Goal: Task Accomplishment & Management: Complete application form

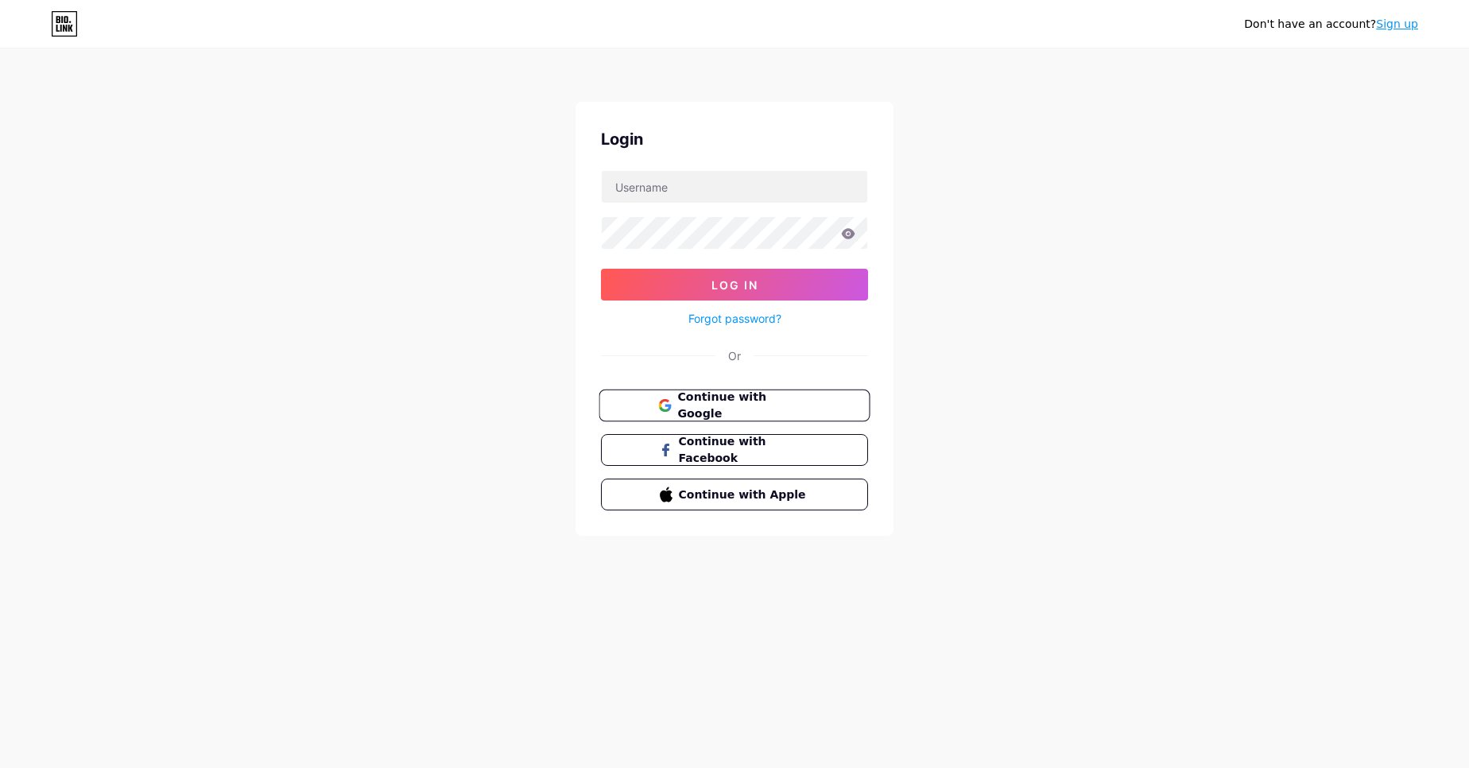
click at [693, 395] on button "Continue with Google" at bounding box center [734, 406] width 271 height 33
click at [711, 407] on span "Continue with Google" at bounding box center [743, 406] width 133 height 34
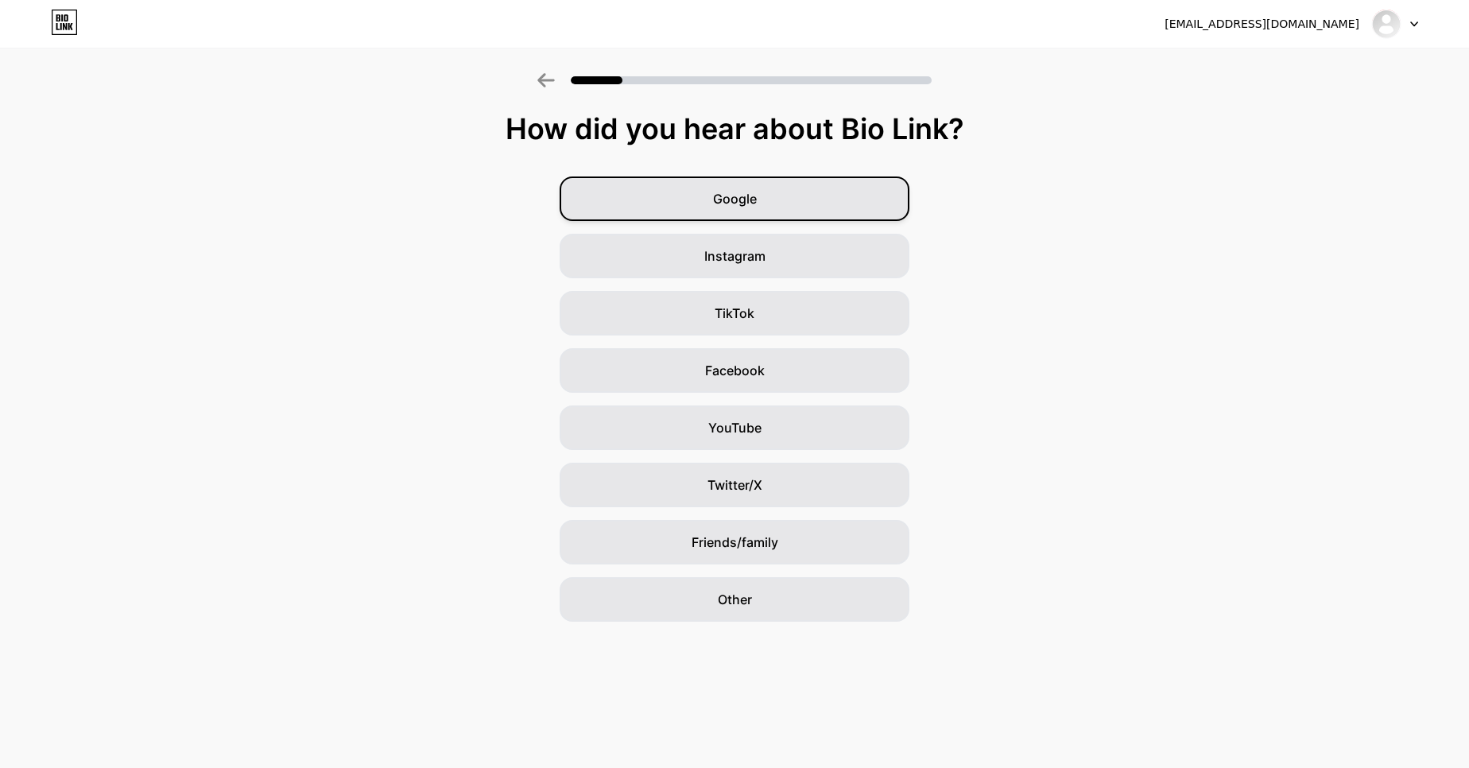
click at [759, 205] on div "Google" at bounding box center [735, 199] width 350 height 45
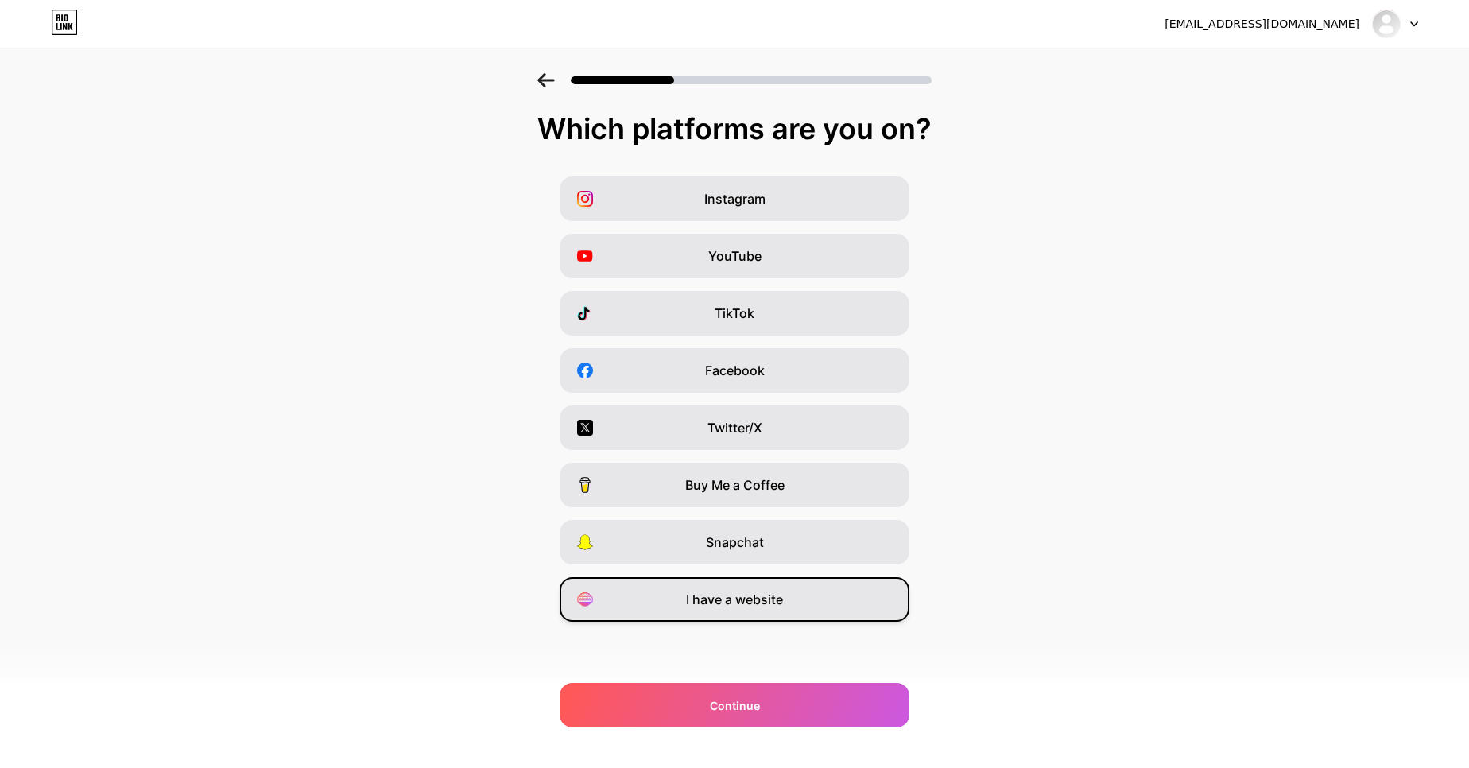
click at [712, 619] on div "I have a website" at bounding box center [735, 599] width 350 height 45
click at [708, 603] on span "I have a website" at bounding box center [734, 599] width 97 height 19
click at [678, 599] on div "I have a website" at bounding box center [735, 599] width 350 height 45
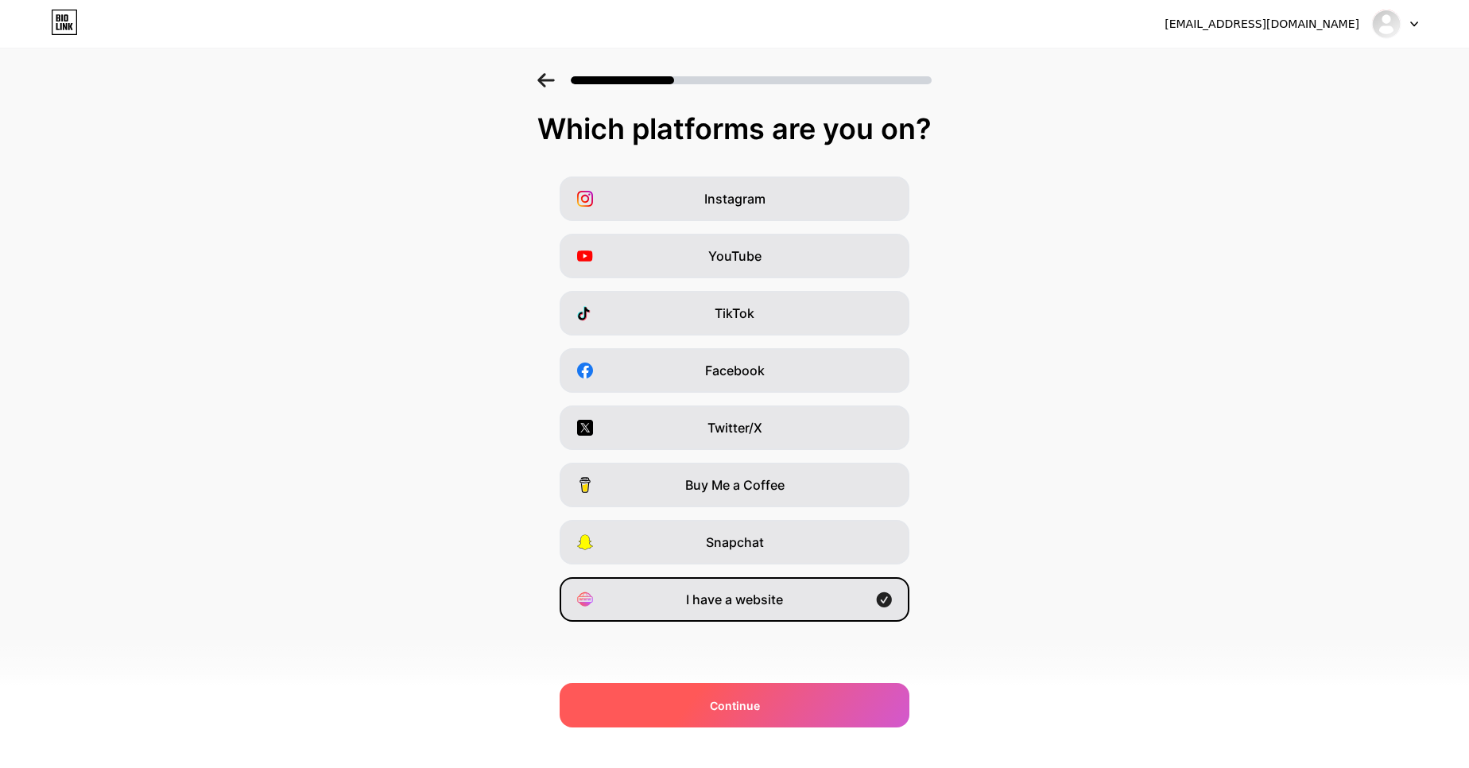
click at [708, 711] on div "Continue" at bounding box center [735, 705] width 350 height 45
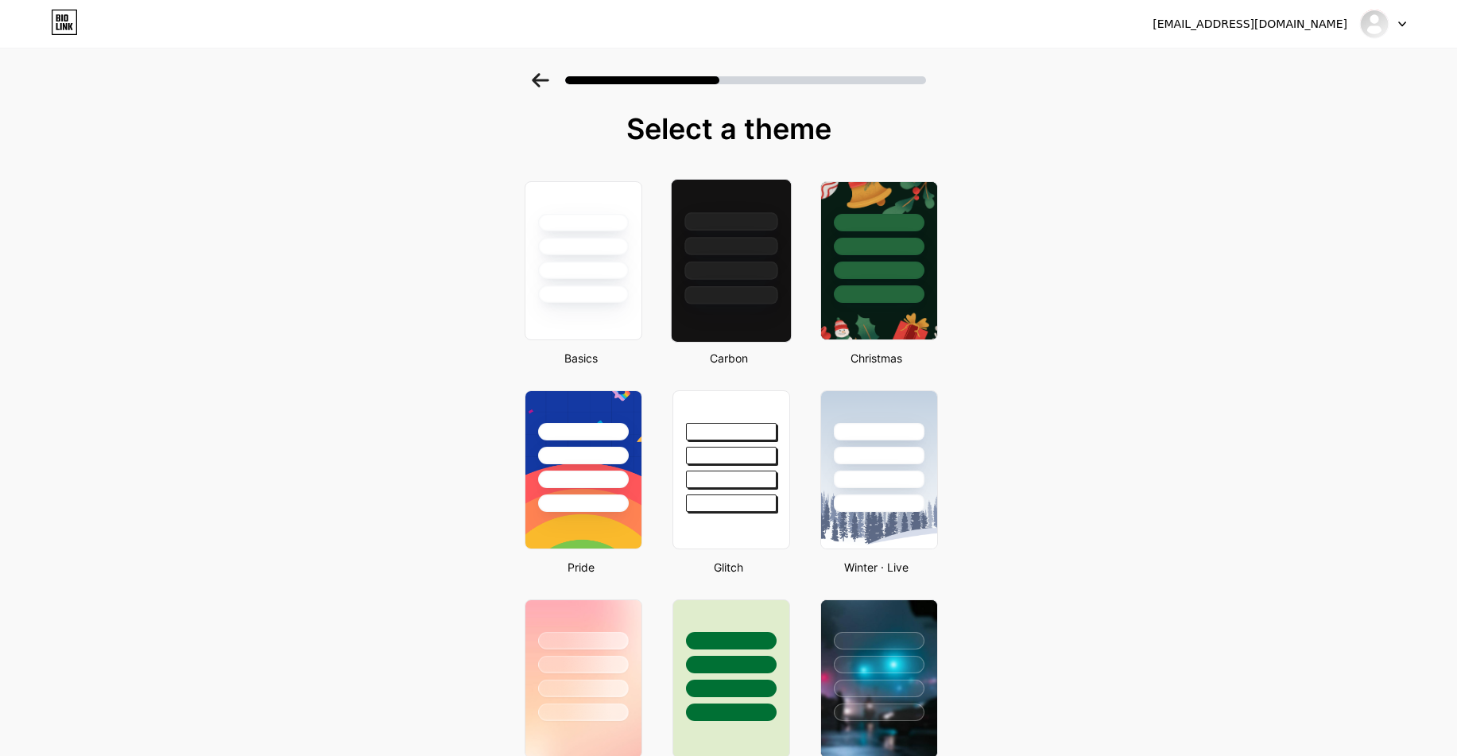
click at [712, 280] on div at bounding box center [730, 242] width 119 height 125
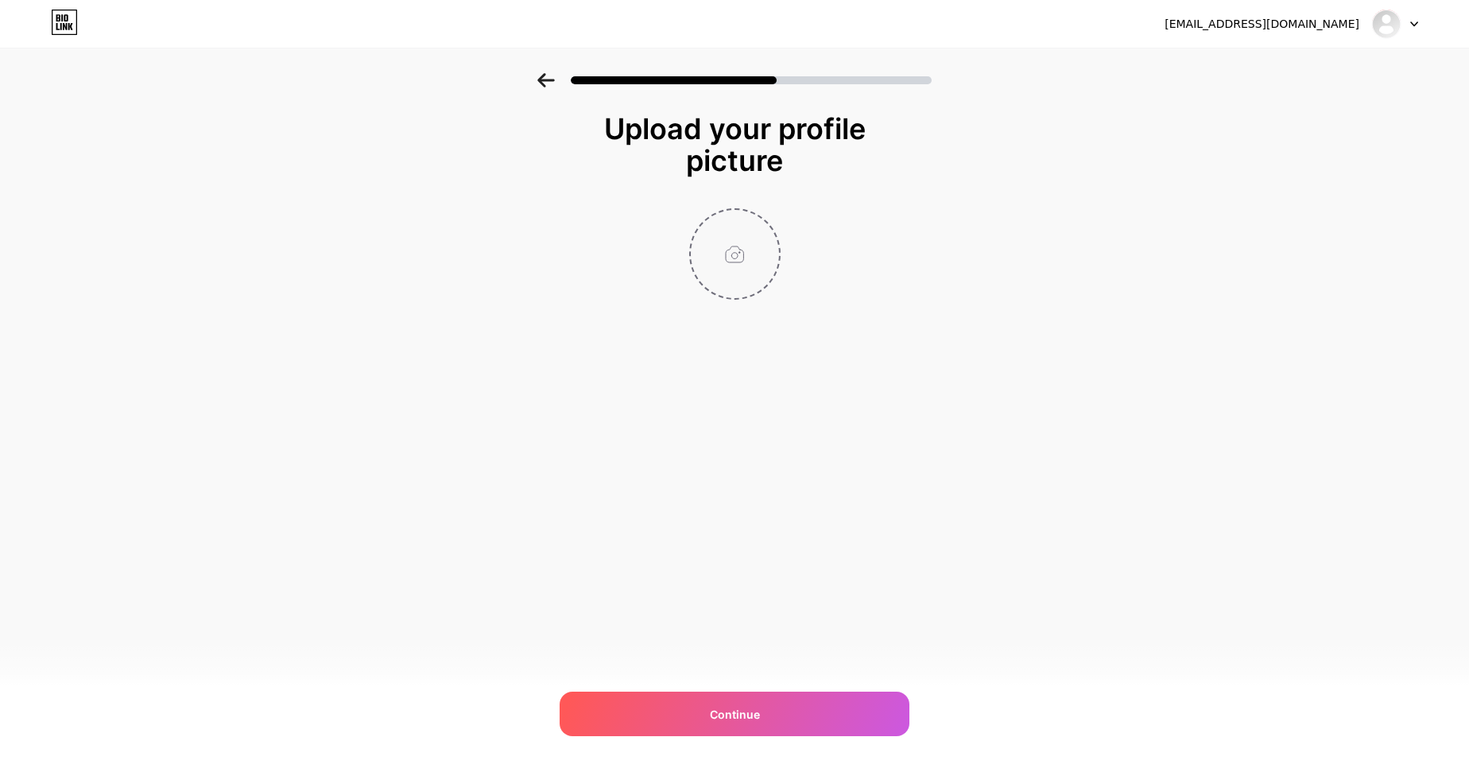
click at [743, 250] on input "file" at bounding box center [735, 254] width 88 height 88
type input "C:\fakepath\Topmop Logo (1).jpg"
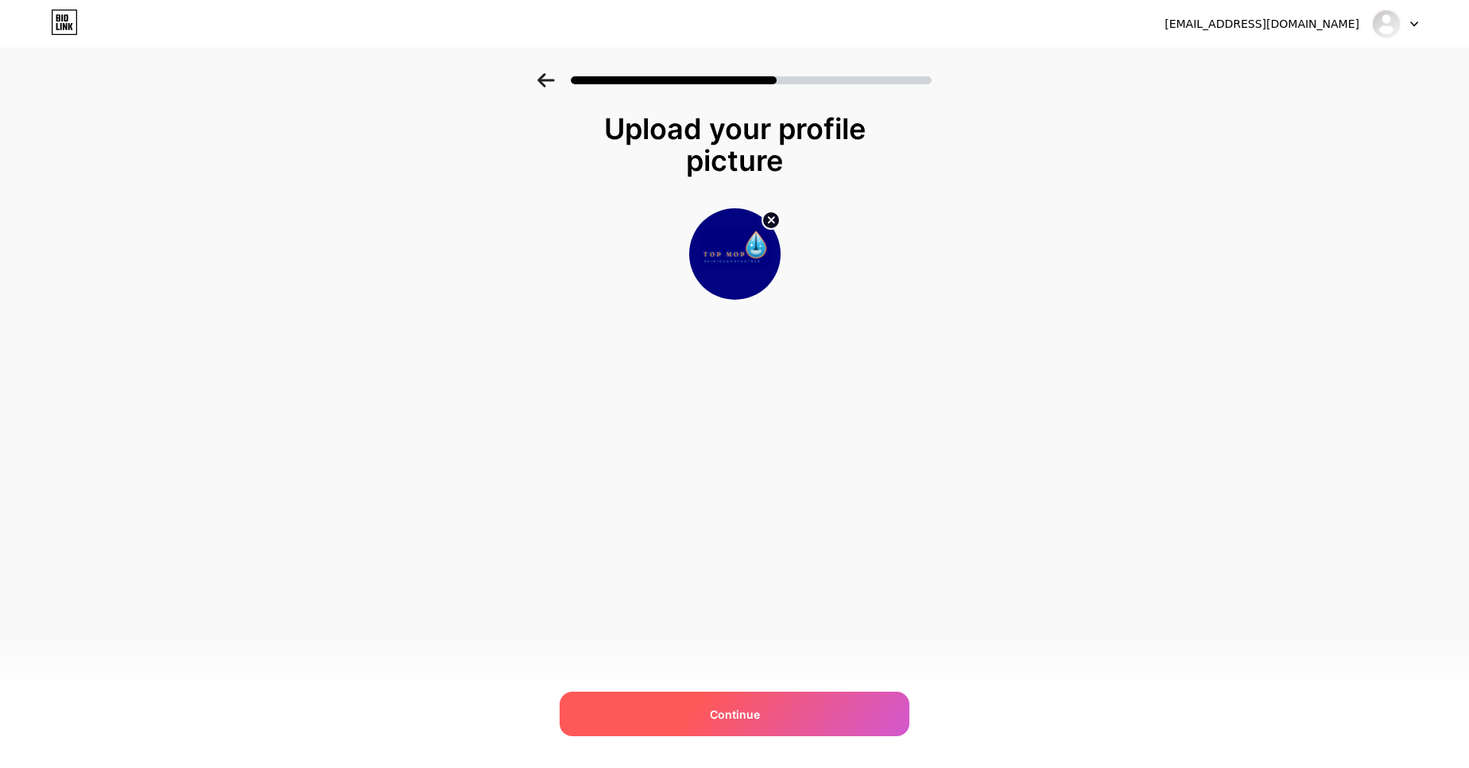
click at [733, 714] on span "Continue" at bounding box center [735, 714] width 50 height 17
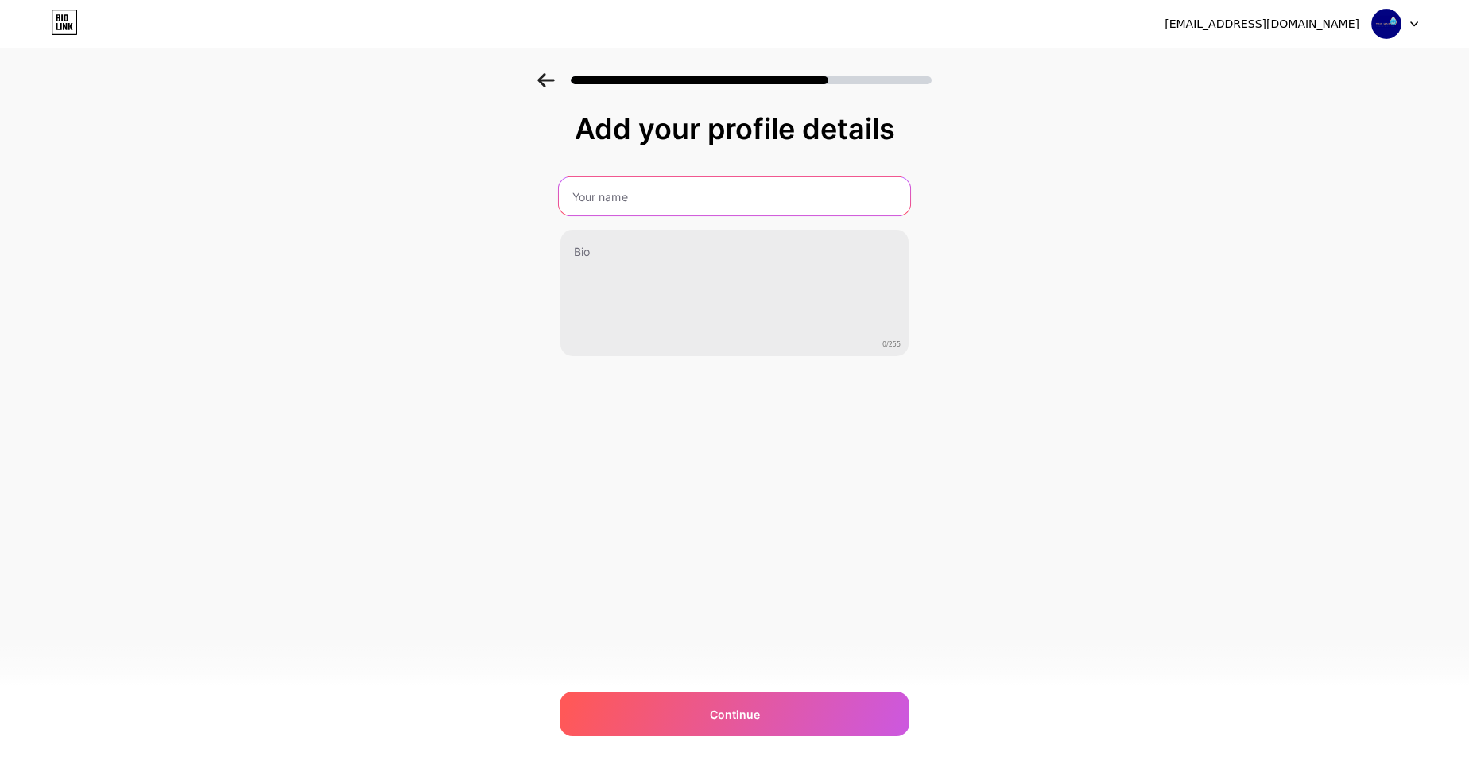
click at [629, 195] on input "text" at bounding box center [734, 196] width 351 height 38
type input "TopMop Cleaning"
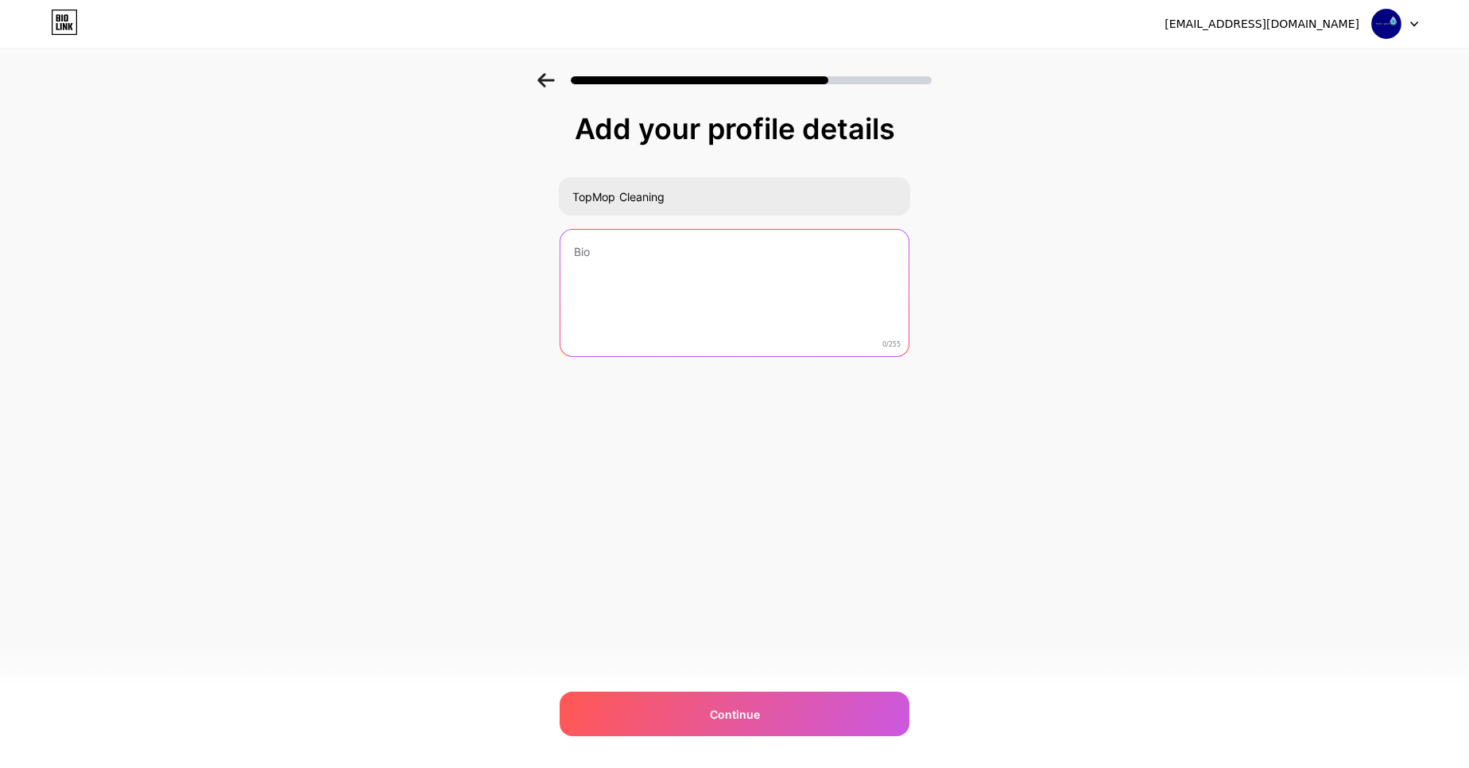
click at [685, 243] on textarea at bounding box center [735, 294] width 348 height 128
click at [685, 262] on textarea at bounding box center [734, 294] width 351 height 130
paste textarea "Enjoy spotless homes and offices without the stress. TopMop Cleaning offers aff…"
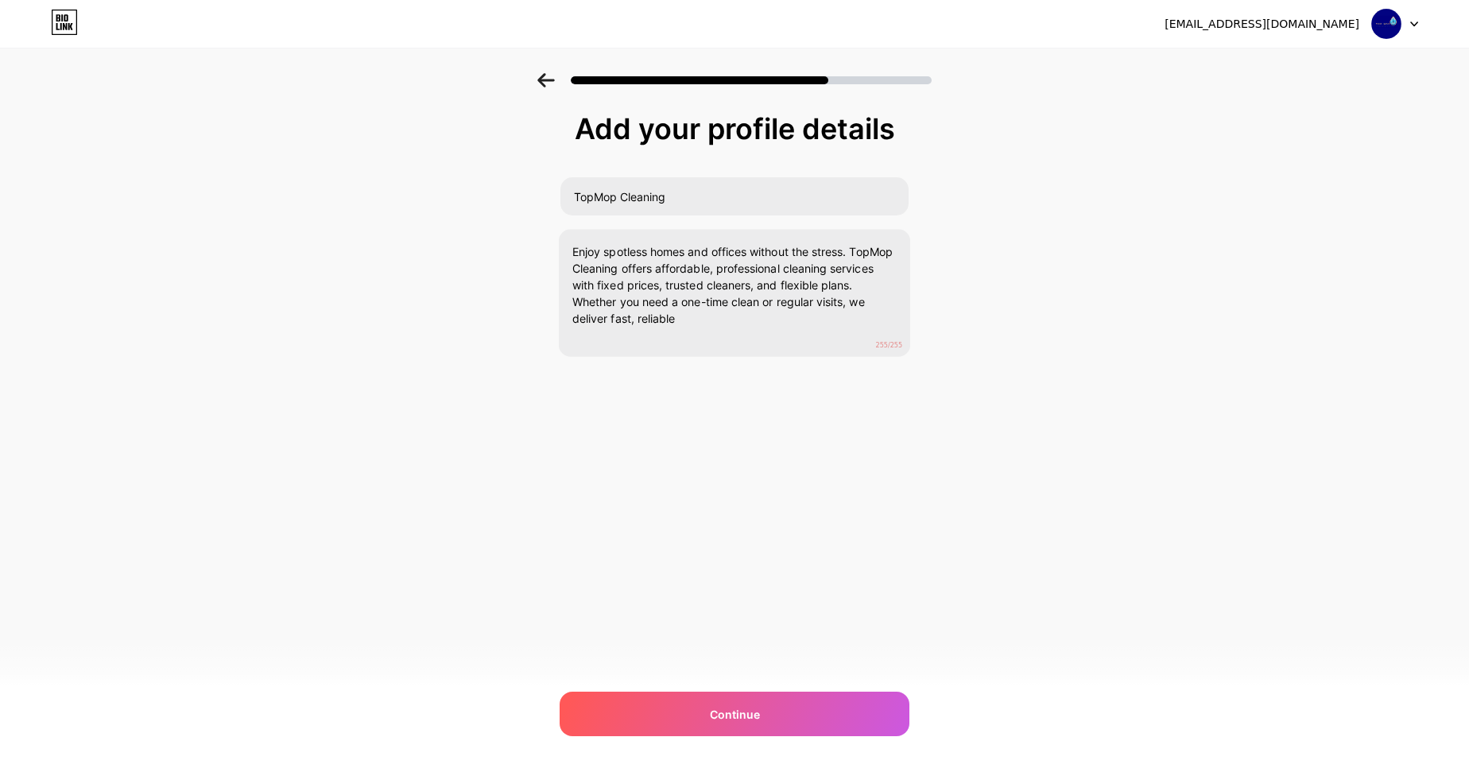
click at [720, 444] on div "[EMAIL_ADDRESS][DOMAIN_NAME] Logout Link Copied Add your profile details TopMop…" at bounding box center [734, 384] width 1469 height 768
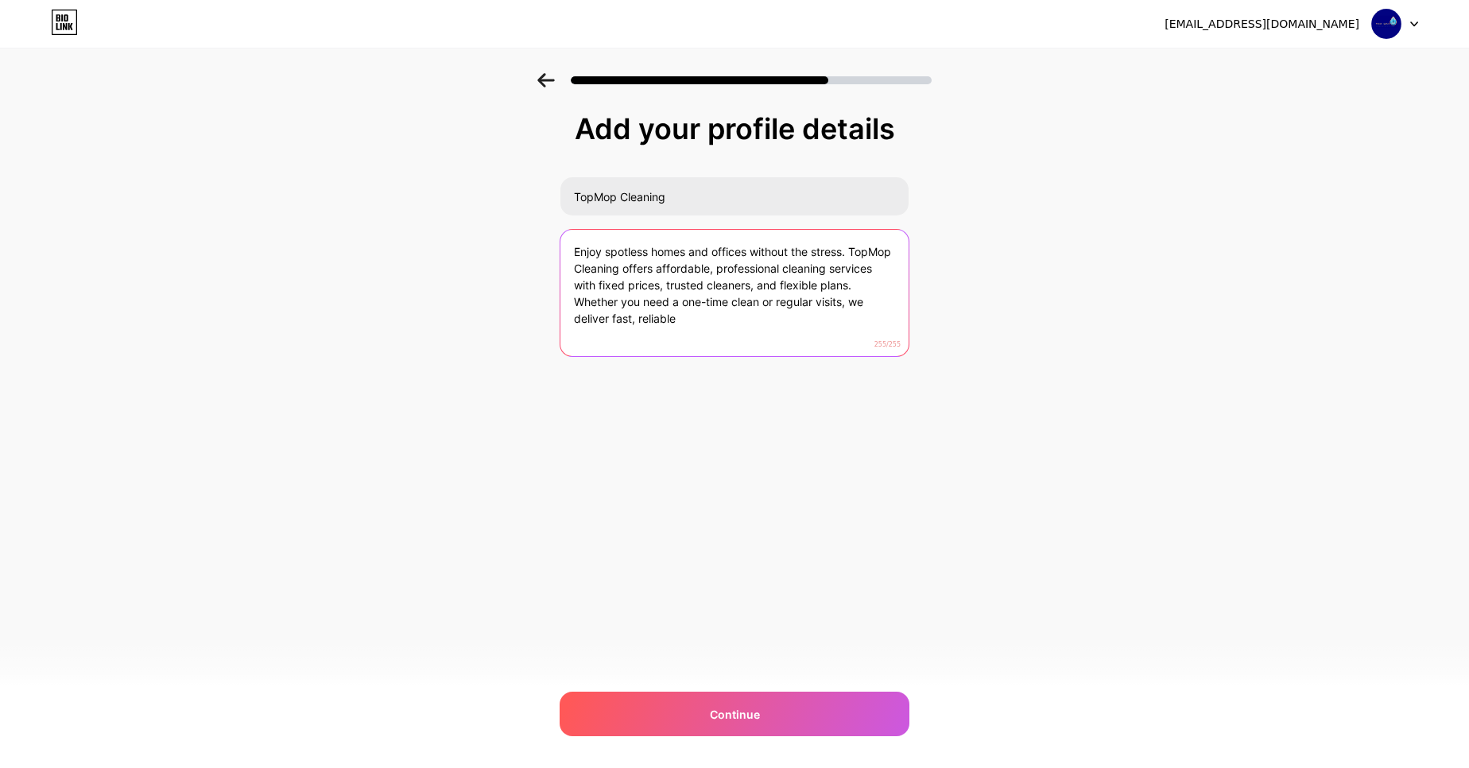
click at [685, 308] on textarea "Enjoy spotless homes and offices without the stress. TopMop Cleaning offers aff…" at bounding box center [735, 294] width 348 height 128
click at [685, 308] on textarea "Enjoy spotless homes and offices without the stress. TopMop Cleaning offers aff…" at bounding box center [734, 294] width 351 height 130
click at [614, 306] on textarea "Enjoy spotless homes and offices without the stress. TopMop Cleaning offers aff…" at bounding box center [734, 294] width 351 height 130
drag, startPoint x: 614, startPoint y: 306, endPoint x: 692, endPoint y: 324, distance: 80.0
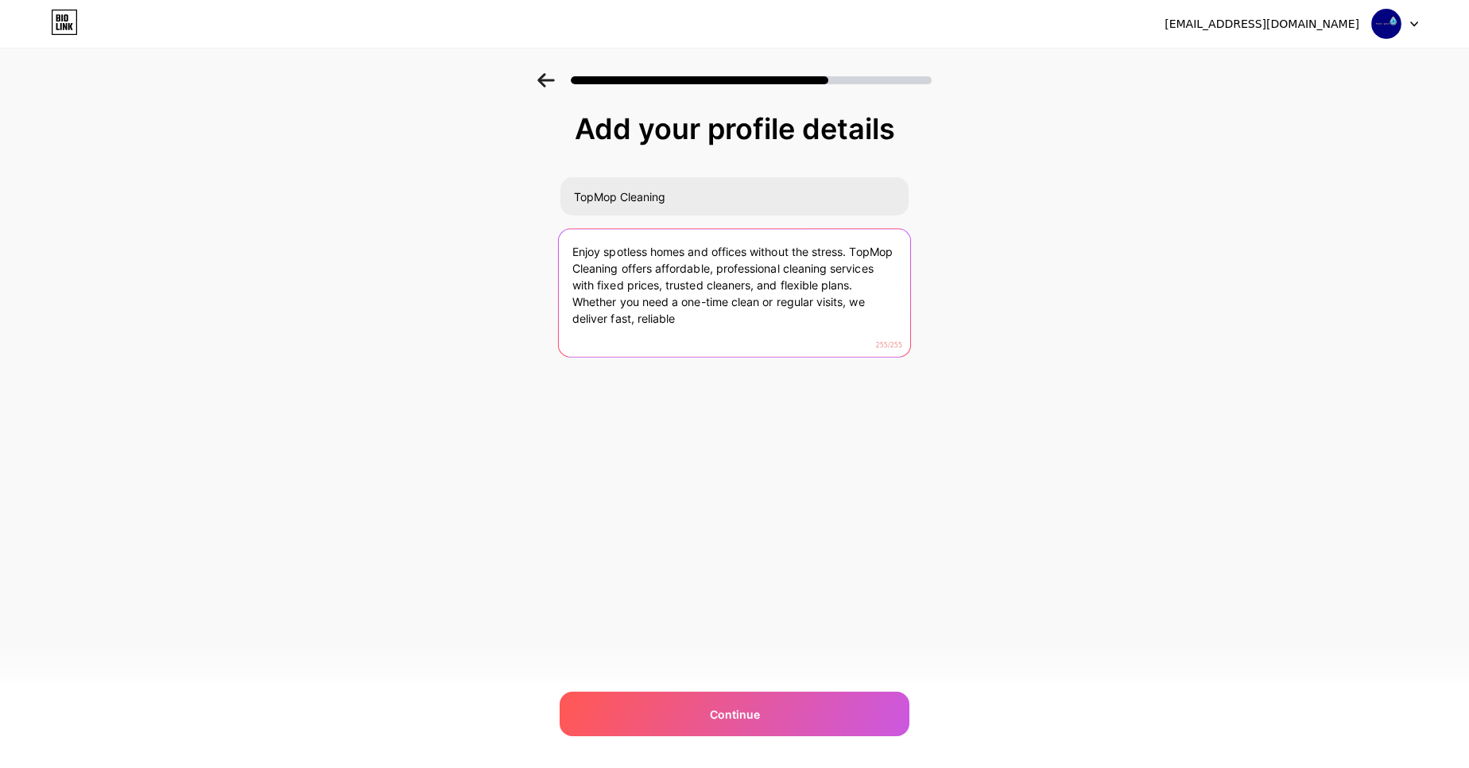
click at [692, 324] on textarea "Enjoy spotless homes and offices without the stress. TopMop Cleaning offers aff…" at bounding box center [734, 294] width 351 height 130
type textarea "Enjoy spotless homes and offices without the stress. TopMop Cleaning offers aff…"
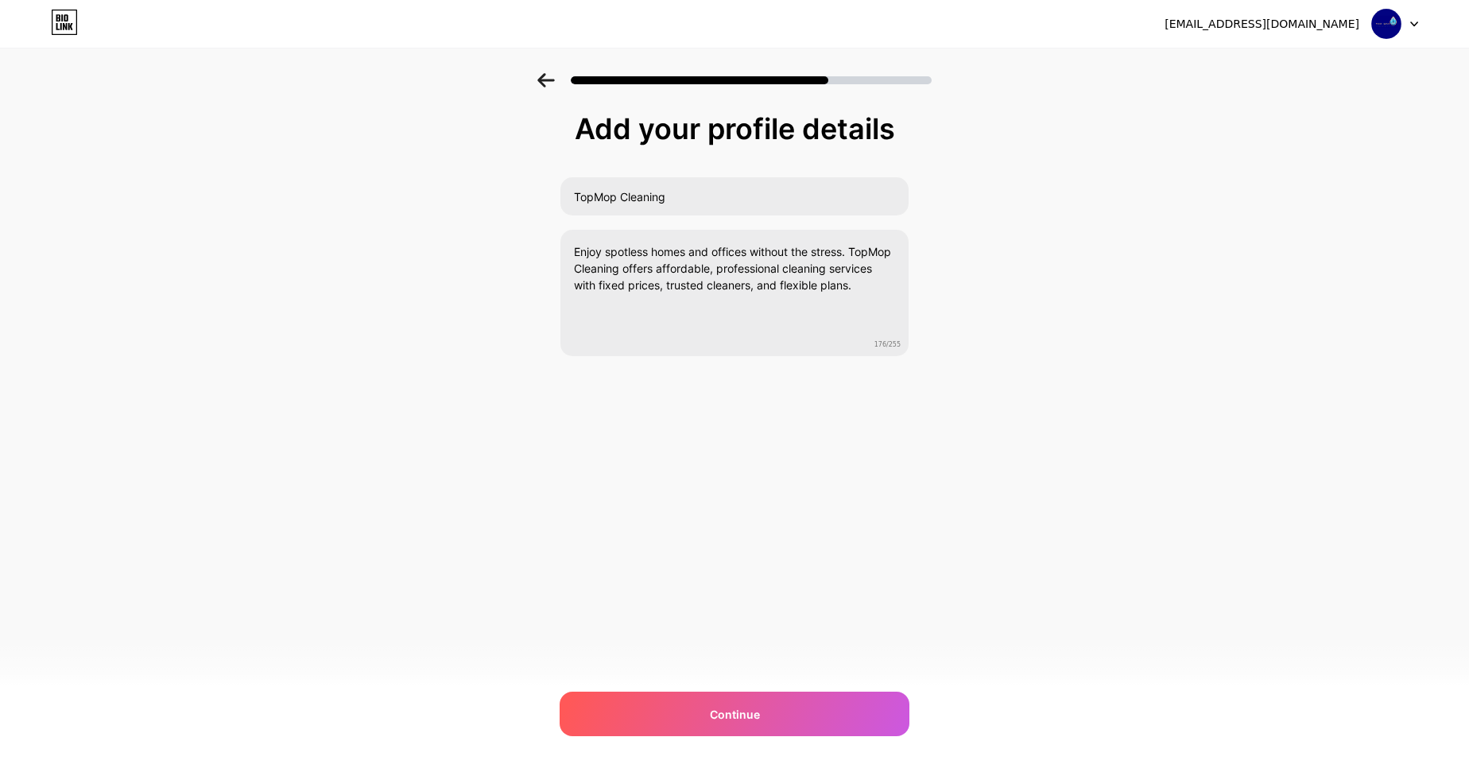
click at [402, 362] on div "Add your profile details TopMop Cleaning Enjoy spotless homes and offices witho…" at bounding box center [734, 254] width 1469 height 363
click at [666, 732] on div "Continue" at bounding box center [735, 714] width 350 height 45
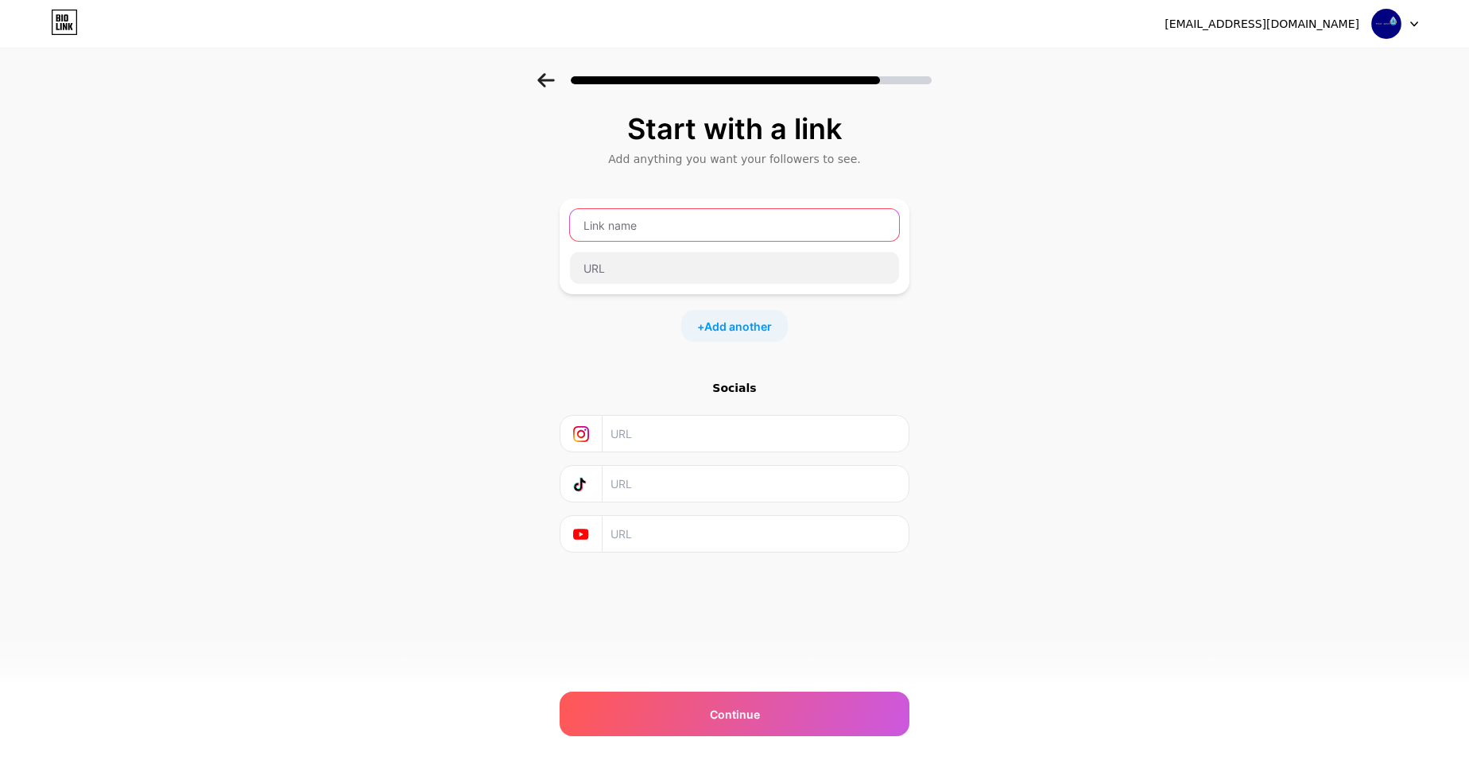
click at [669, 223] on input "text" at bounding box center [734, 225] width 329 height 32
type input "w"
type input "Website"
click at [653, 274] on input "text" at bounding box center [734, 268] width 329 height 32
paste input "[URL][DOMAIN_NAME]"
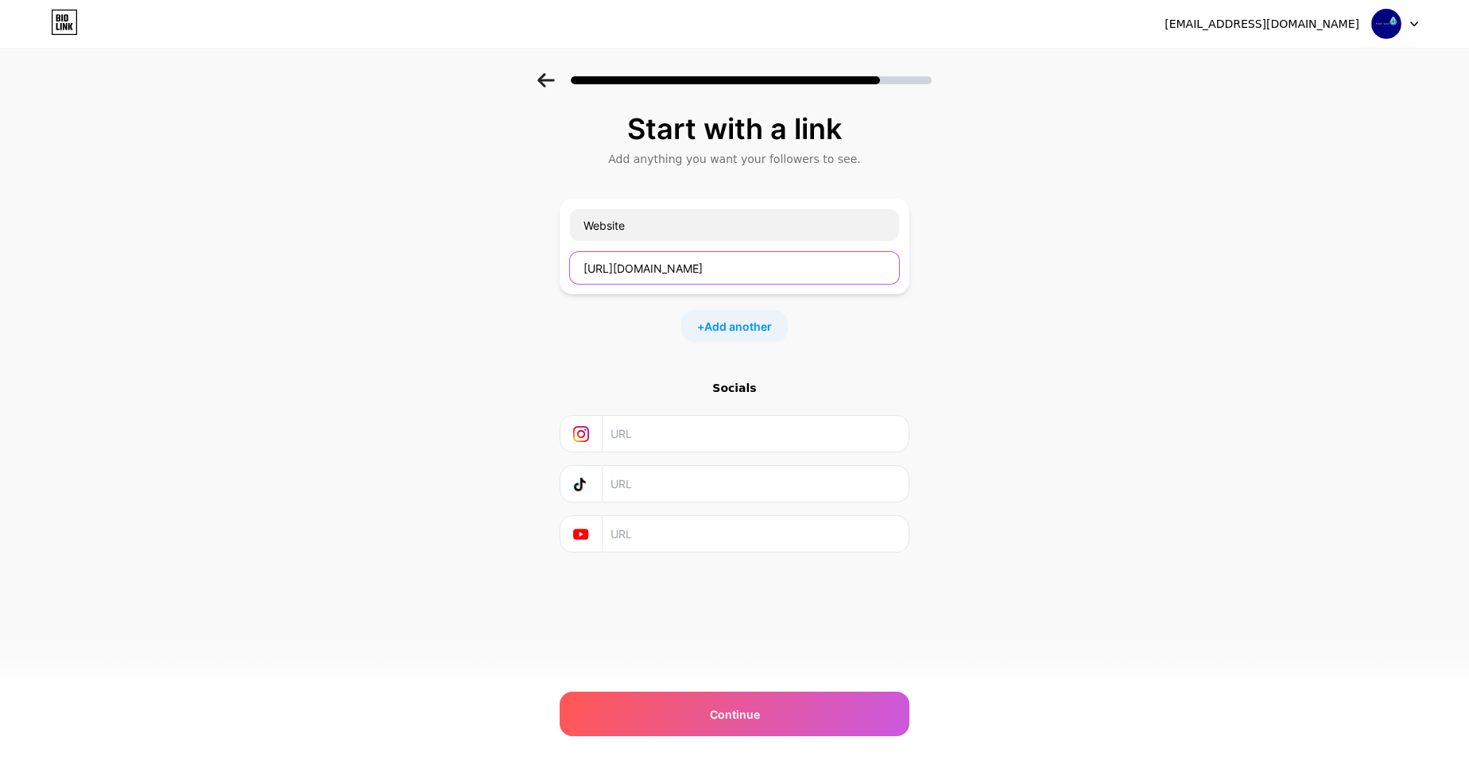
type input "[URL][DOMAIN_NAME]"
click at [517, 314] on div "Start with a link Add anything you want your followers to see. Website [URL][DO…" at bounding box center [734, 352] width 1469 height 559
click at [670, 434] on input "text" at bounding box center [755, 434] width 289 height 36
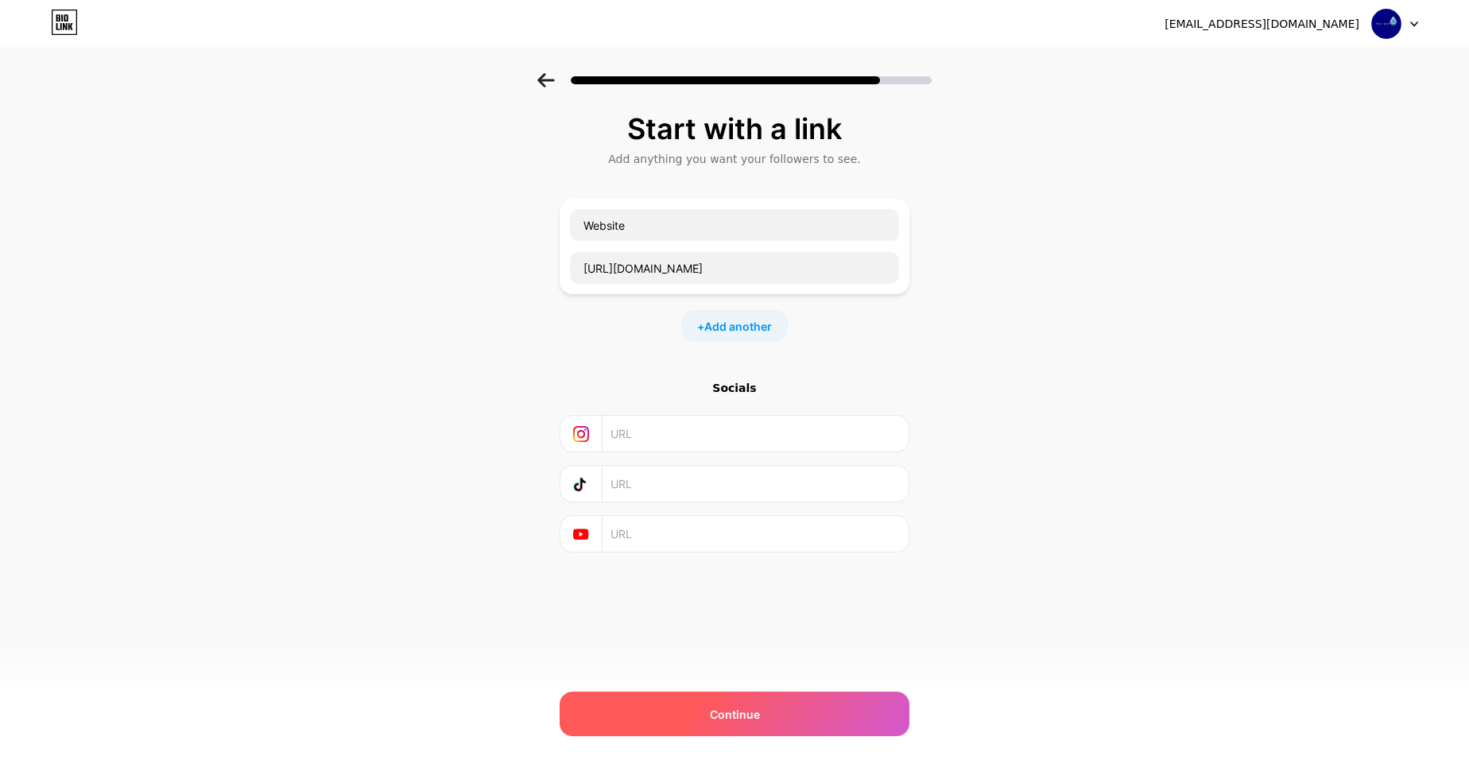
click at [704, 704] on div "Continue" at bounding box center [735, 714] width 350 height 45
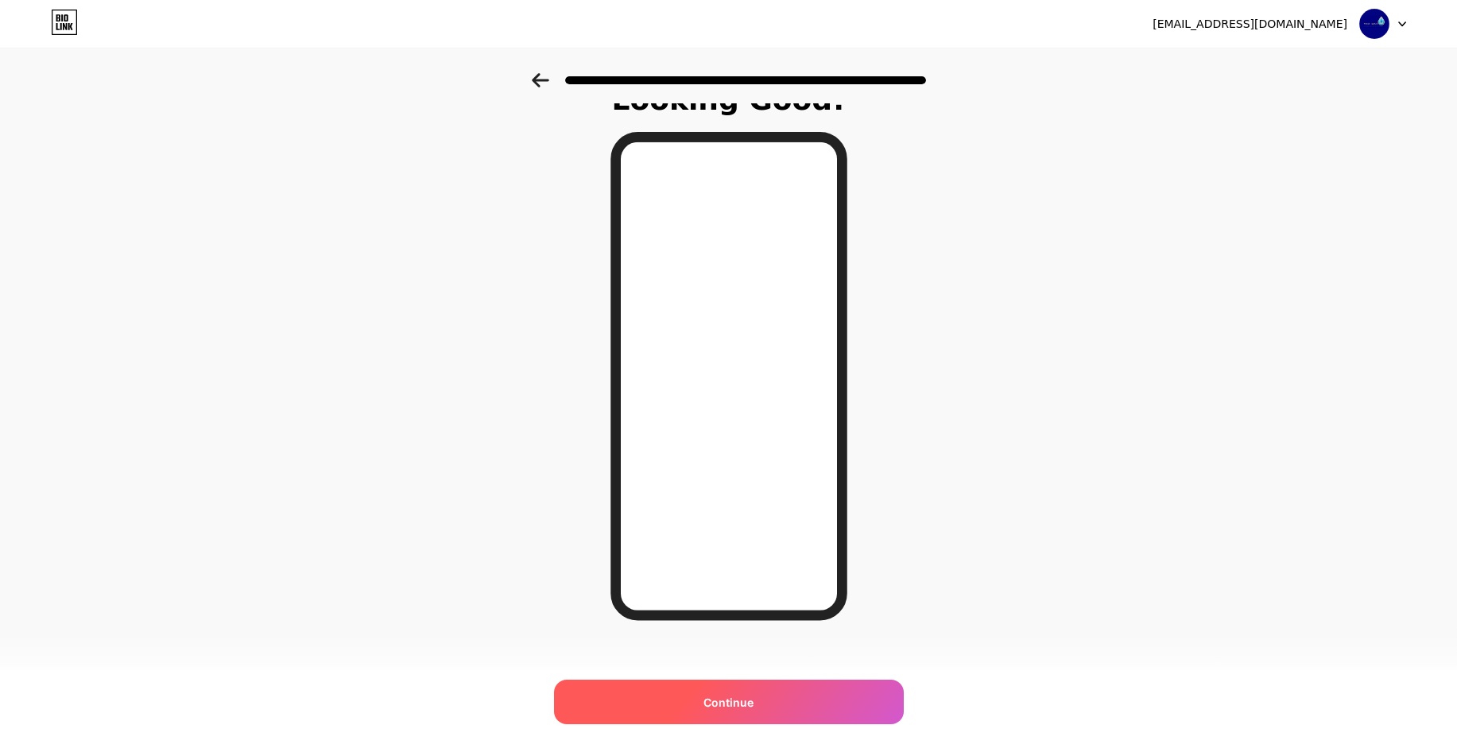
scroll to position [43, 0]
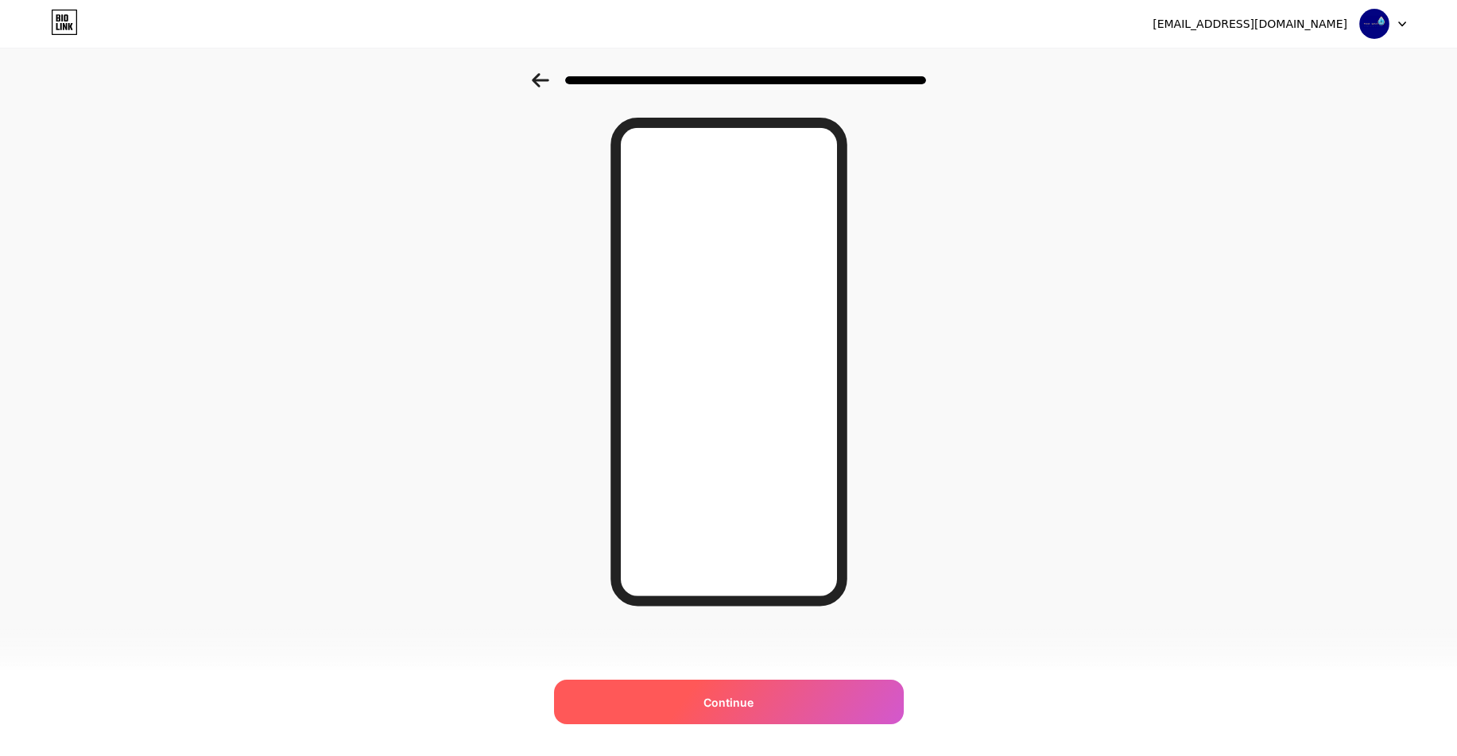
click at [724, 690] on div "Continue" at bounding box center [729, 702] width 350 height 45
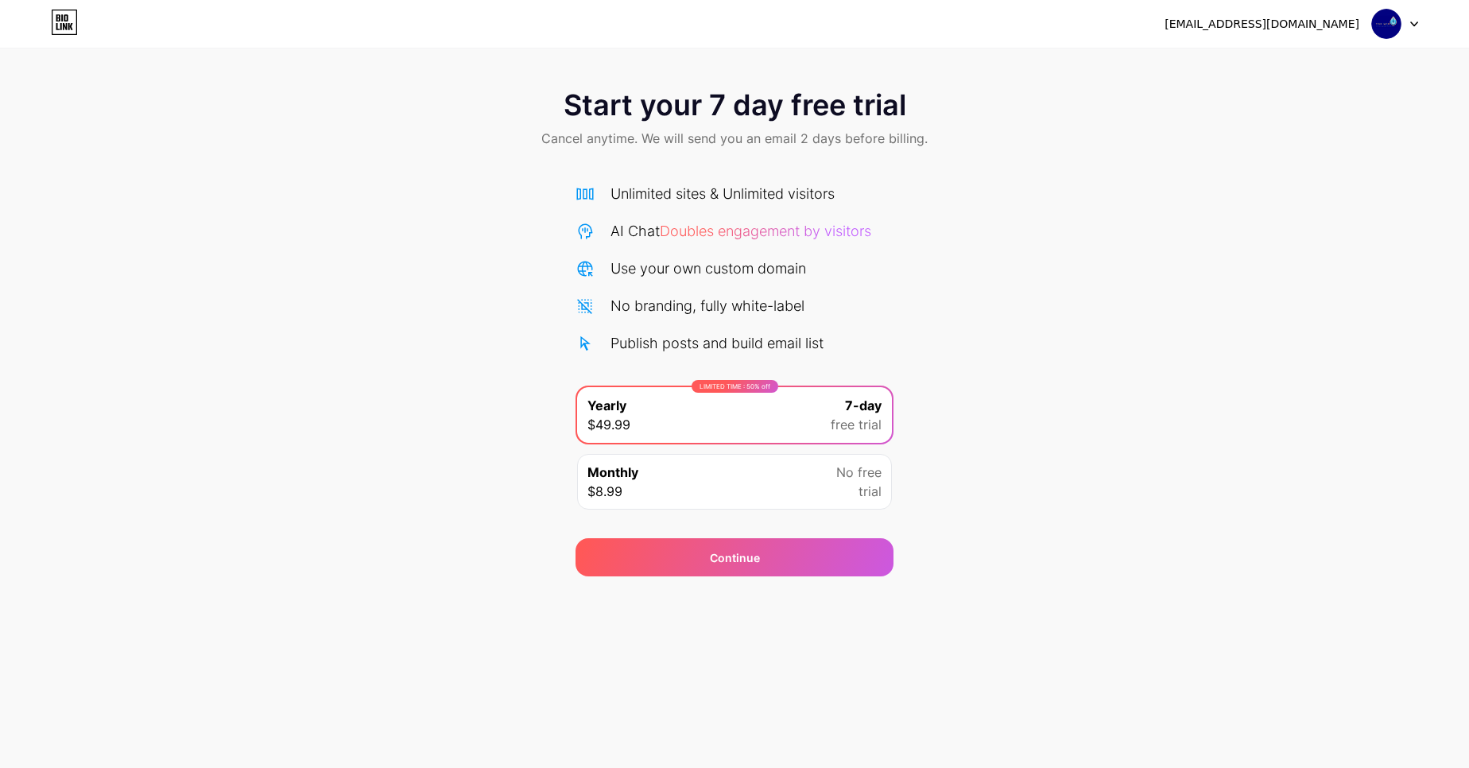
click at [1162, 463] on div "Start your 7 day free trial Cancel anytime. We will send you an email 2 days be…" at bounding box center [734, 324] width 1469 height 503
click at [378, 223] on div "Start your 7 day free trial Cancel anytime. We will send you an email 2 days be…" at bounding box center [734, 324] width 1469 height 503
click at [71, 26] on icon at bounding box center [70, 26] width 5 height 7
click at [1403, 23] on div at bounding box center [1395, 24] width 46 height 29
click at [1255, 32] on div "[EMAIL_ADDRESS][DOMAIN_NAME]" at bounding box center [1262, 24] width 195 height 17
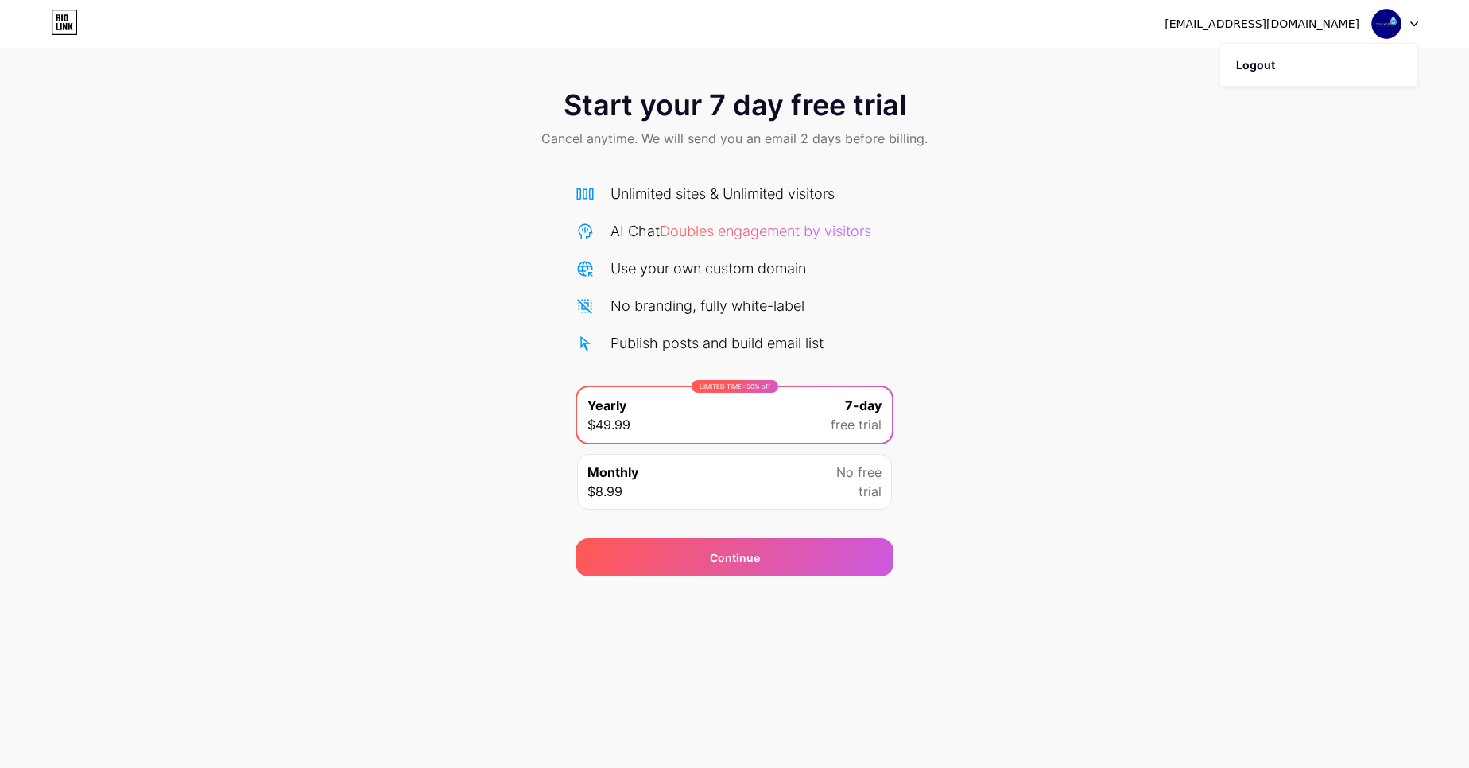
click at [1254, 25] on div "[EMAIL_ADDRESS][DOMAIN_NAME]" at bounding box center [1262, 24] width 195 height 17
click at [1206, 228] on div "Start your 7 day free trial Cancel anytime. We will send you an email 2 days be…" at bounding box center [734, 324] width 1469 height 503
click at [622, 261] on div "Use your own custom domain" at bounding box center [709, 268] width 196 height 21
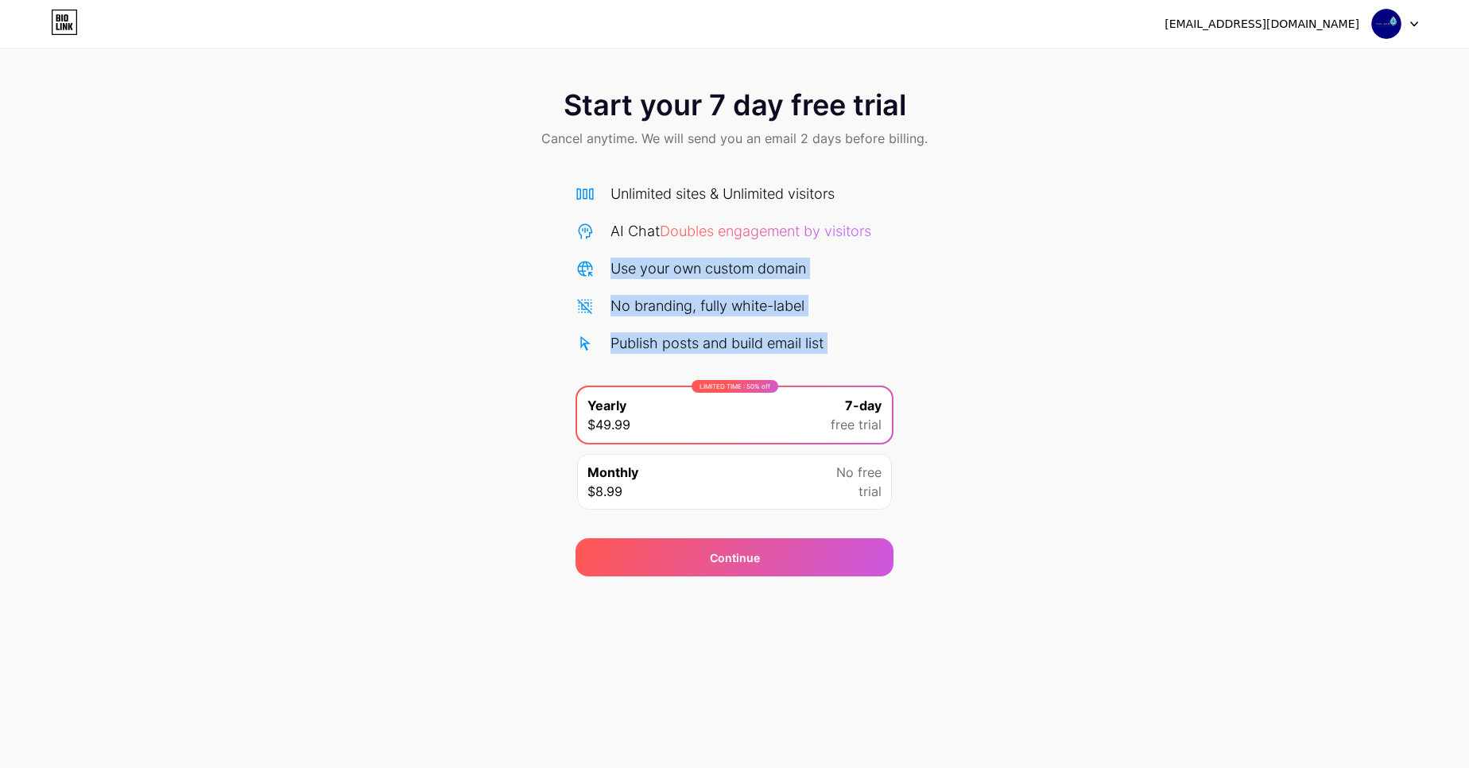
drag, startPoint x: 622, startPoint y: 261, endPoint x: 846, endPoint y: 336, distance: 236.6
click at [846, 336] on div "Unlimited sites & Unlimited visitors AI Chat Doubles engagement by visitors Use…" at bounding box center [735, 268] width 318 height 171
click at [846, 336] on div "Publish posts and build email list" at bounding box center [735, 342] width 318 height 21
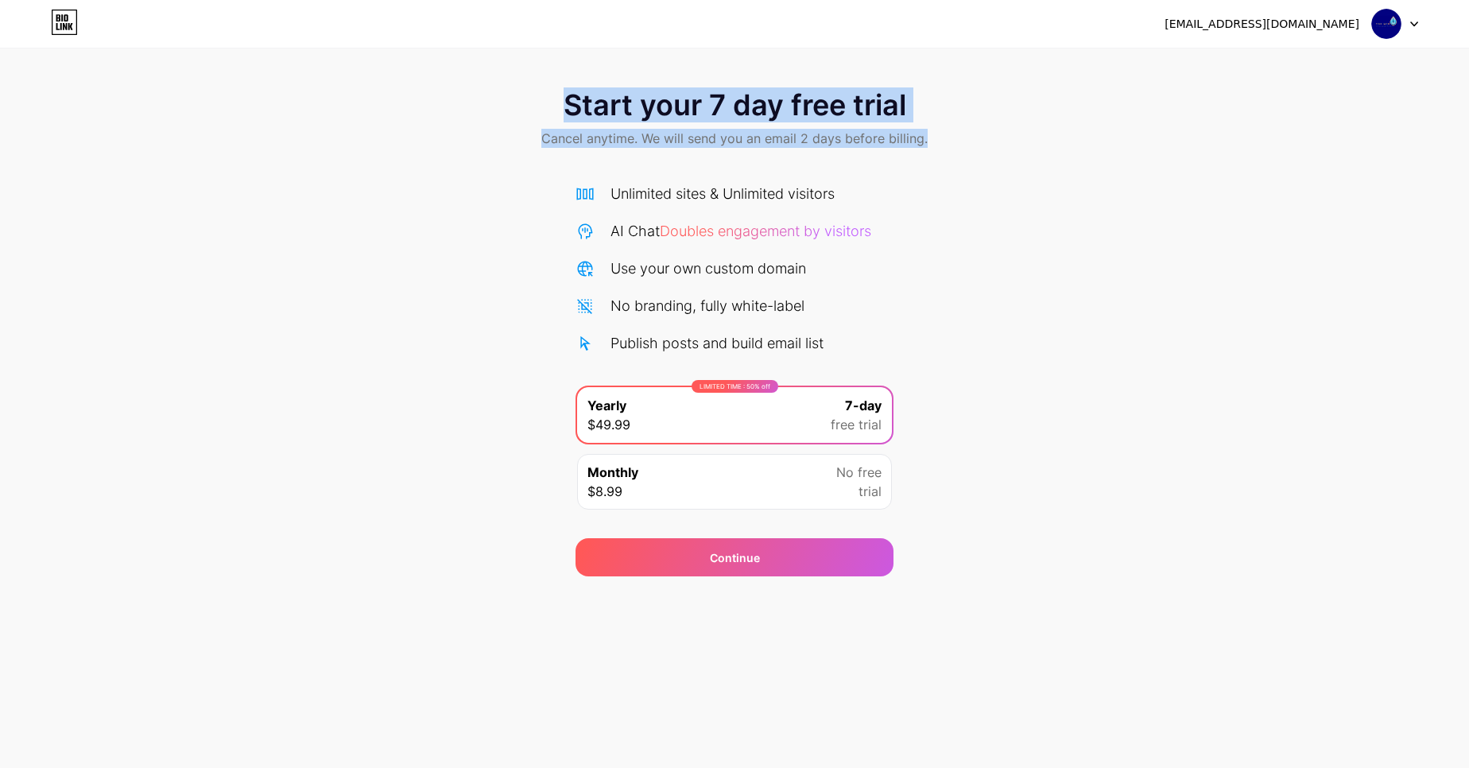
drag, startPoint x: 536, startPoint y: 92, endPoint x: 934, endPoint y: 157, distance: 403.5
click at [934, 157] on div "Start your 7 day free trial Cancel anytime. We will send you an email 2 days be…" at bounding box center [734, 120] width 1469 height 94
click at [935, 156] on div "Start your 7 day free trial Cancel anytime. We will send you an email 2 days be…" at bounding box center [734, 120] width 1469 height 94
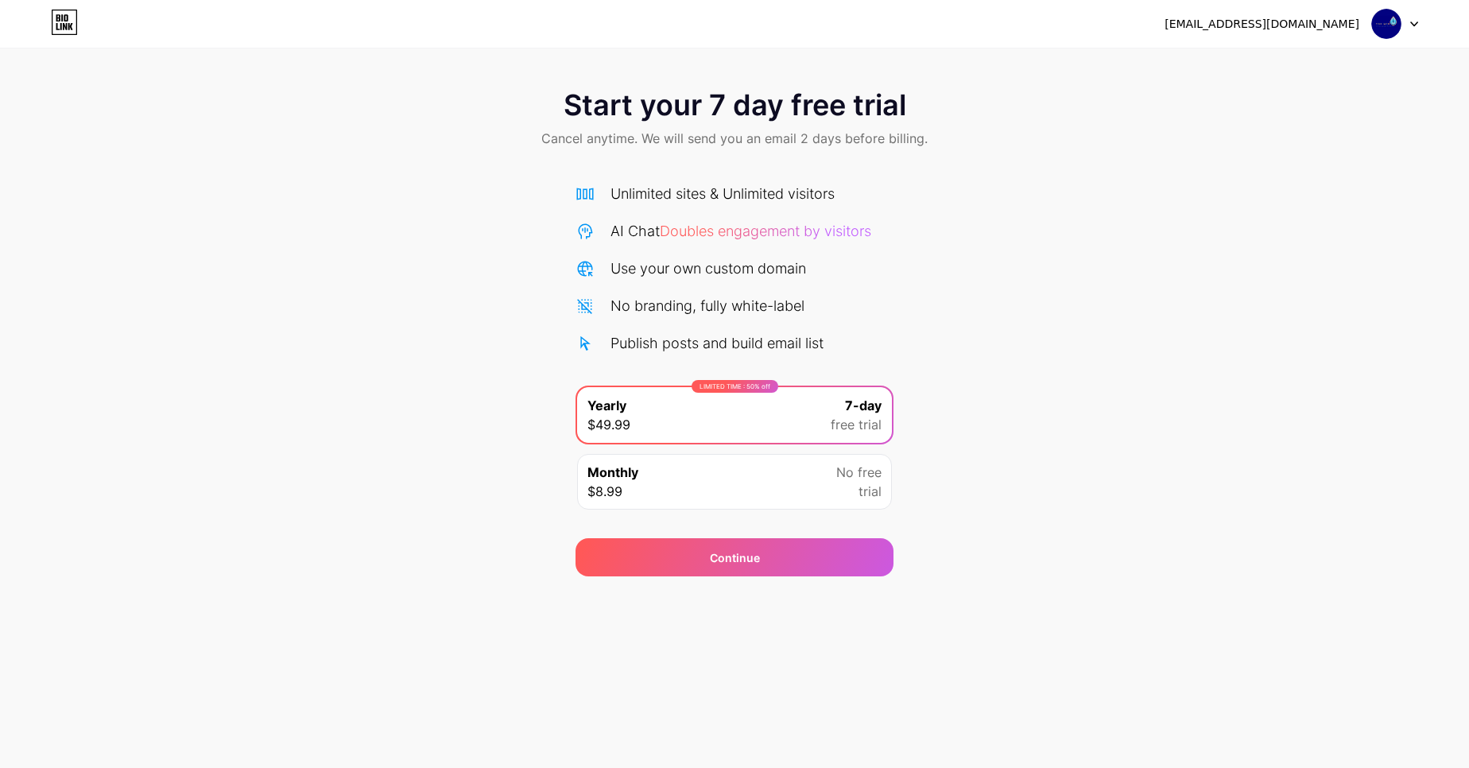
click at [53, 26] on icon at bounding box center [64, 22] width 27 height 25
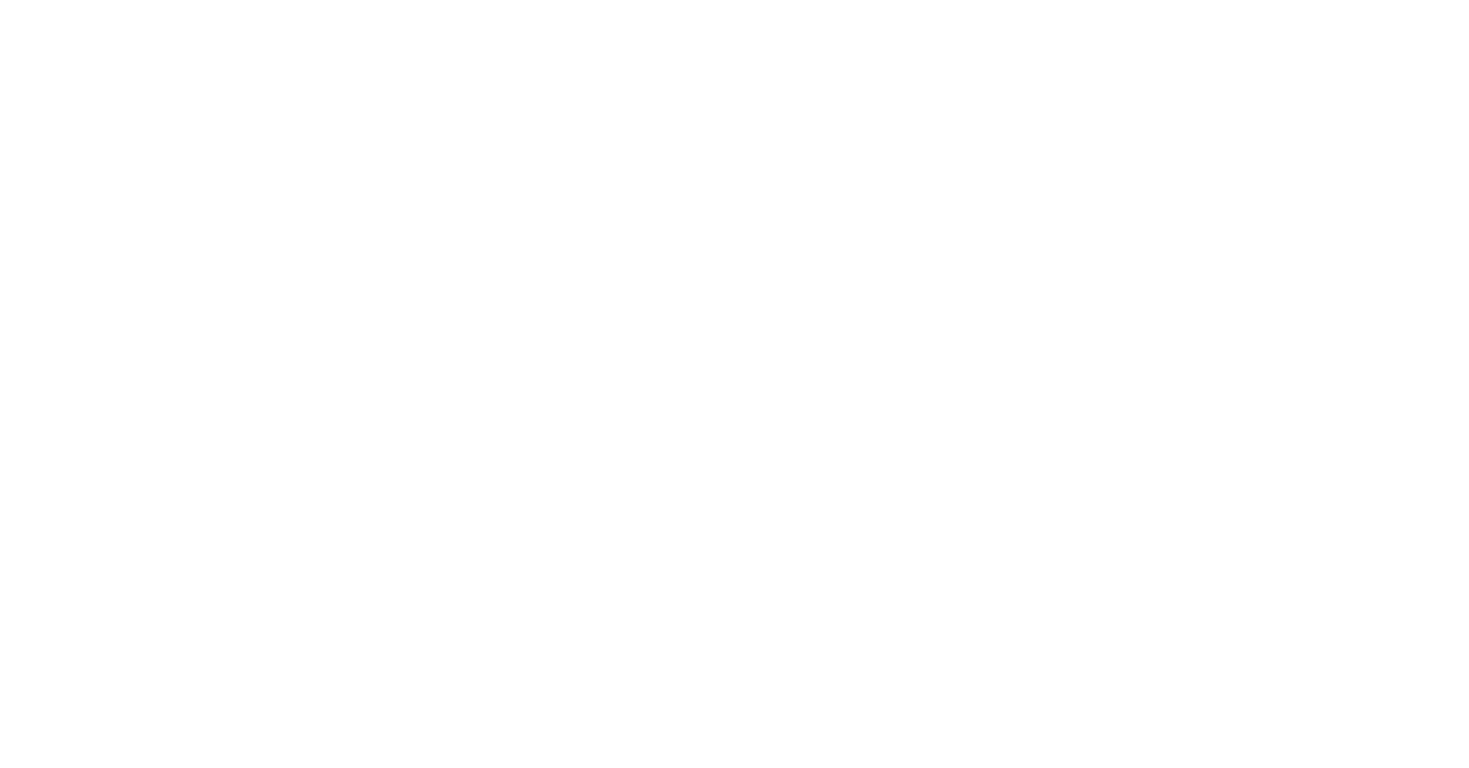
click at [53, 0] on html at bounding box center [734, 0] width 1469 height 0
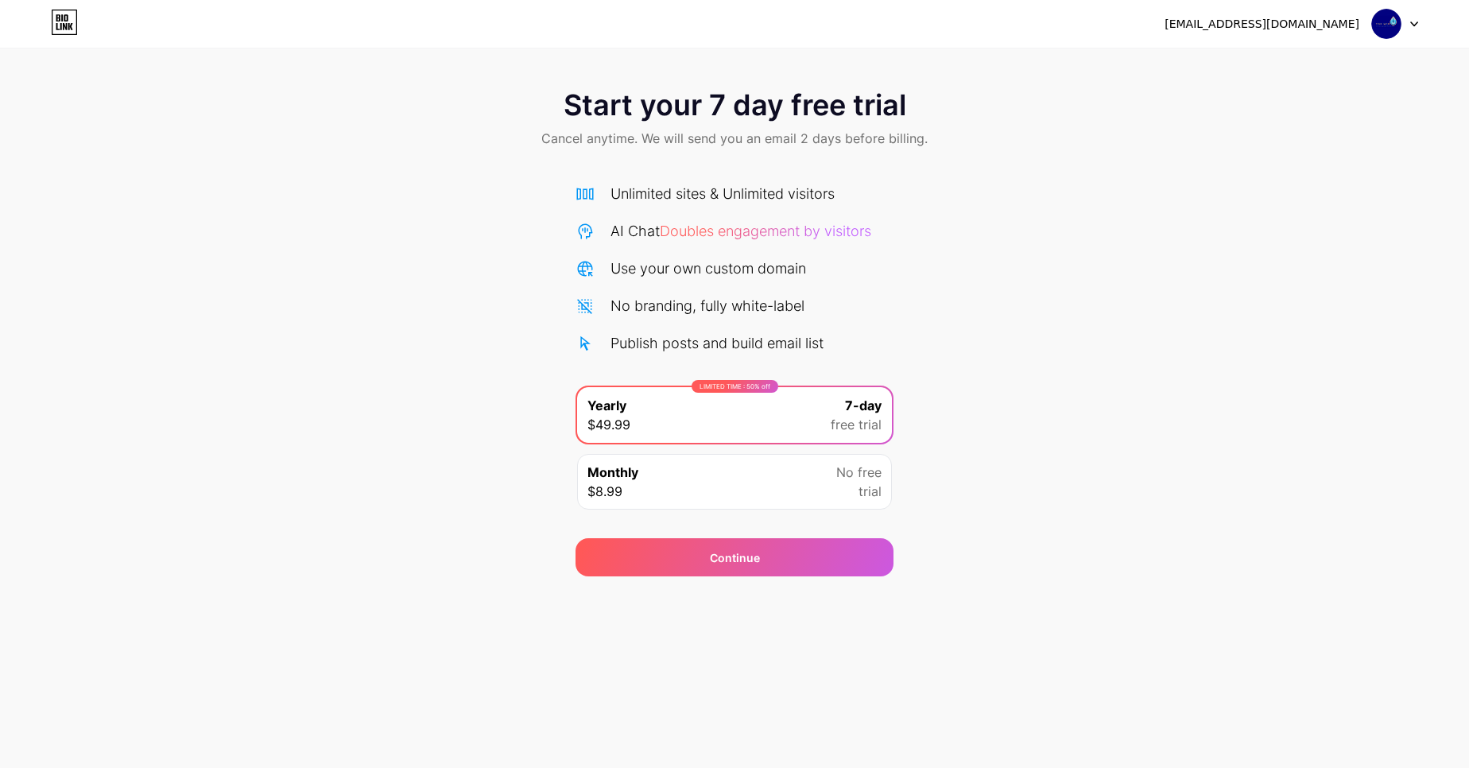
click at [62, 23] on icon at bounding box center [64, 22] width 27 height 25
click at [728, 539] on div "Continue" at bounding box center [735, 557] width 318 height 38
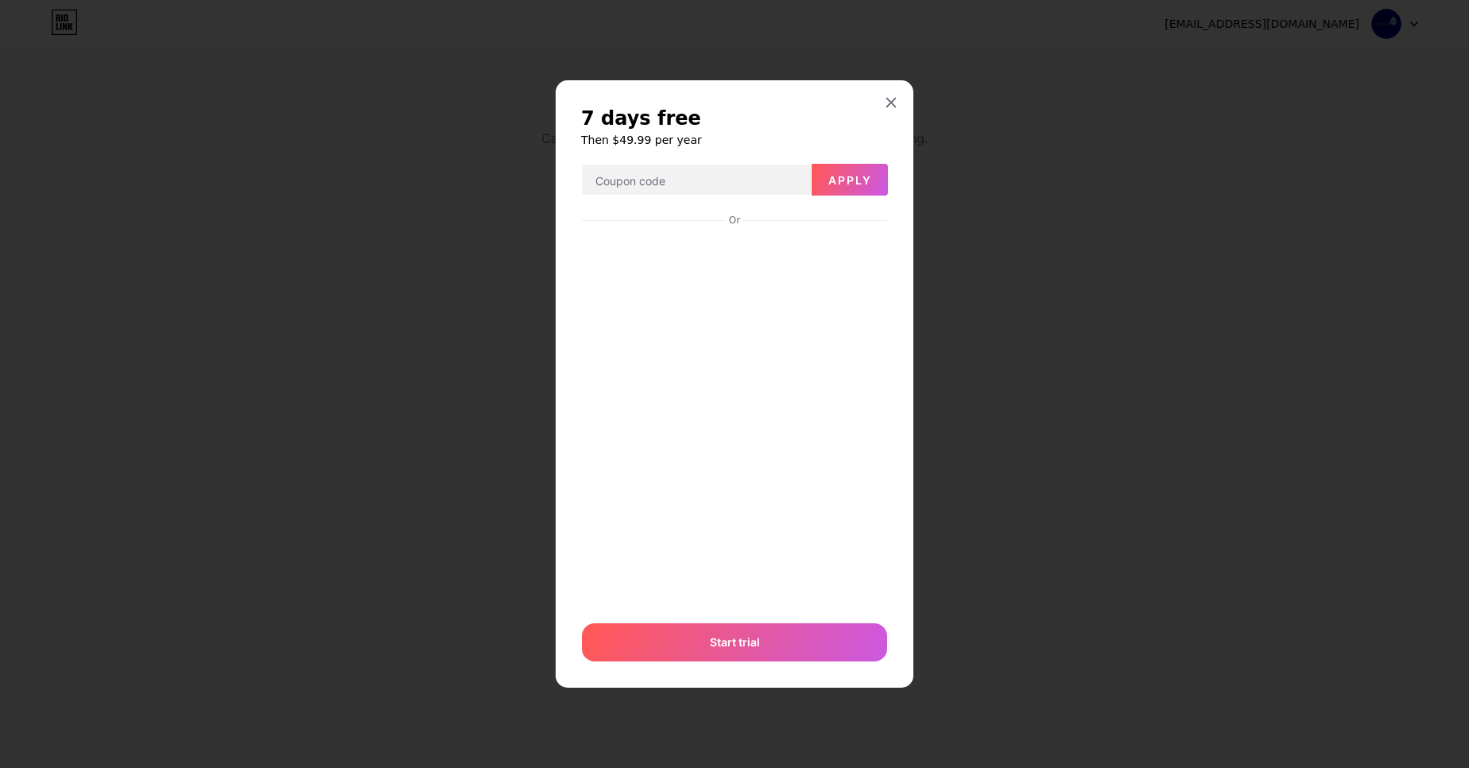
click at [885, 160] on div "7 days free Then $49.99 per year Apply Or Start trial" at bounding box center [734, 384] width 307 height 556
click at [885, 96] on icon at bounding box center [891, 102] width 13 height 13
